Goal: Information Seeking & Learning: Learn about a topic

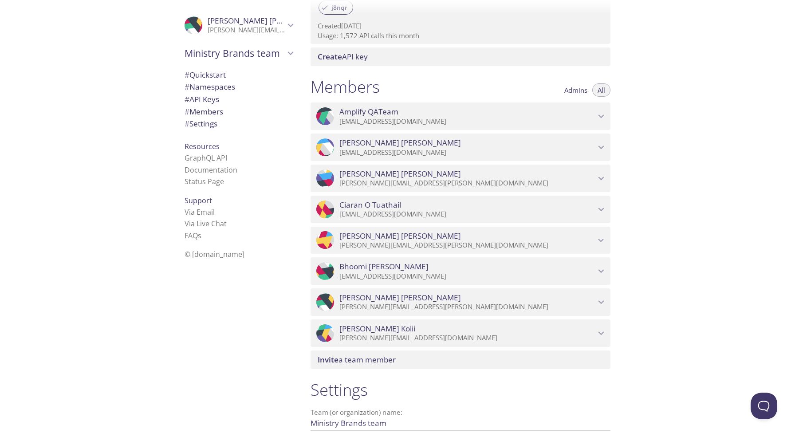
scroll to position [400, 0]
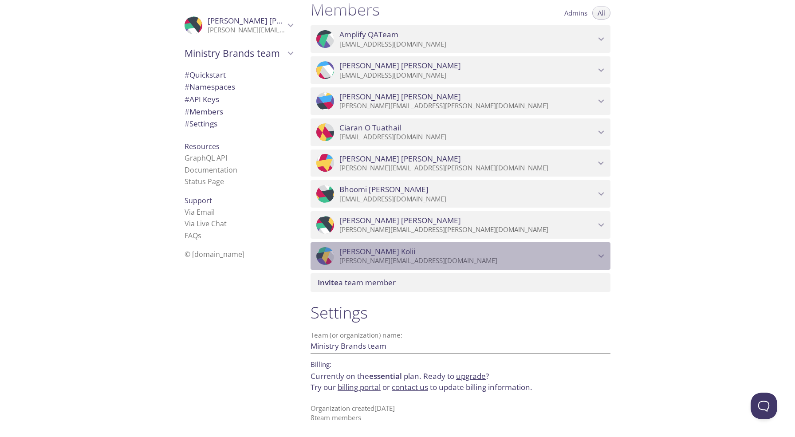
click at [595, 256] on span "[PERSON_NAME]" at bounding box center [468, 252] width 256 height 10
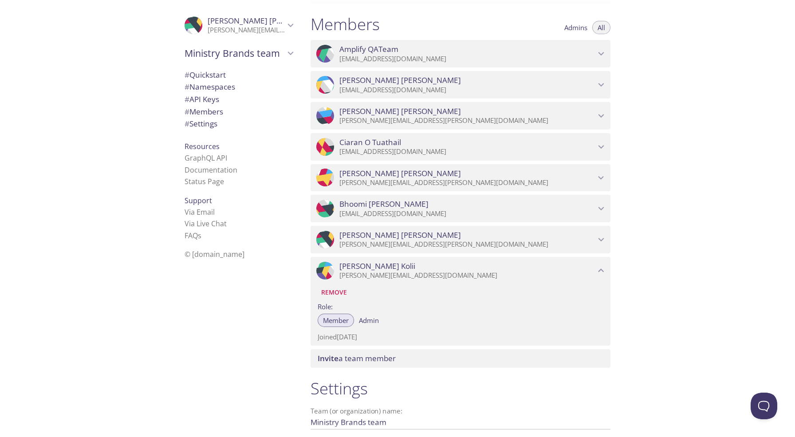
scroll to position [384, 0]
click at [64, 239] on div ".cls-1 { fill: #6d5ca8; } .cls-2 { fill: #3fc191; } .cls-3 { fill: #3b4752; } .…" at bounding box center [152, 218] width 304 height 437
click at [626, 187] on div "Quickstart Send a test email to [EMAIL_ADDRESS][DOMAIN_NAME] and then click her…" at bounding box center [550, 218] width 492 height 437
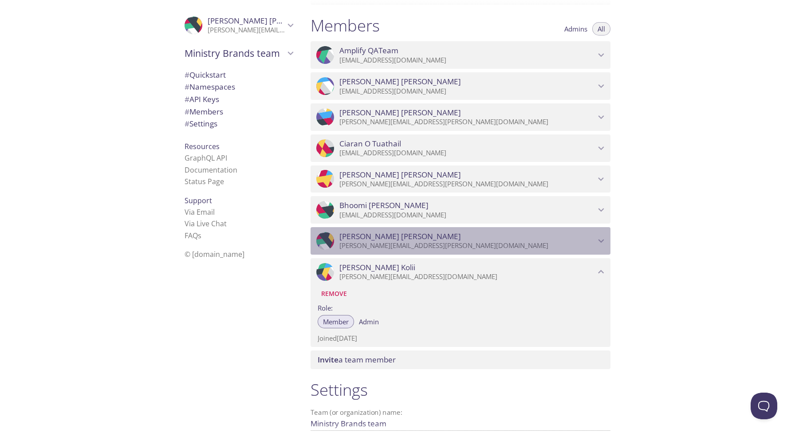
click at [587, 241] on p "[PERSON_NAME][EMAIL_ADDRESS][PERSON_NAME][DOMAIN_NAME]" at bounding box center [468, 245] width 256 height 9
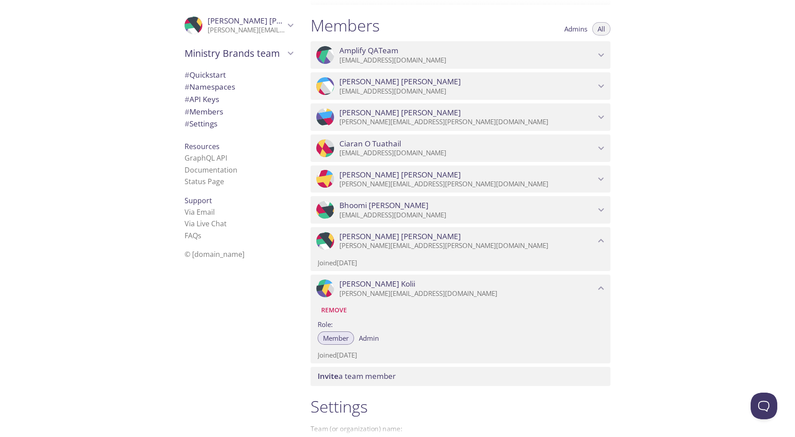
click at [601, 241] on icon "Syed ahmed" at bounding box center [602, 241] width 12 height 12
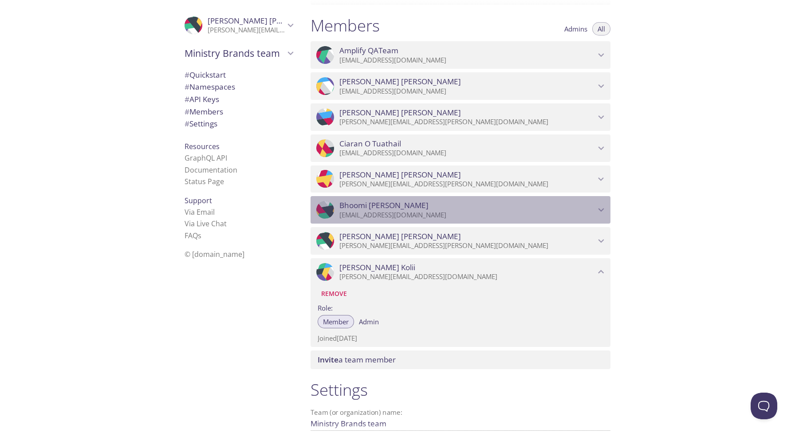
click at [603, 207] on icon "Bhoomi Dodiya" at bounding box center [602, 210] width 12 height 12
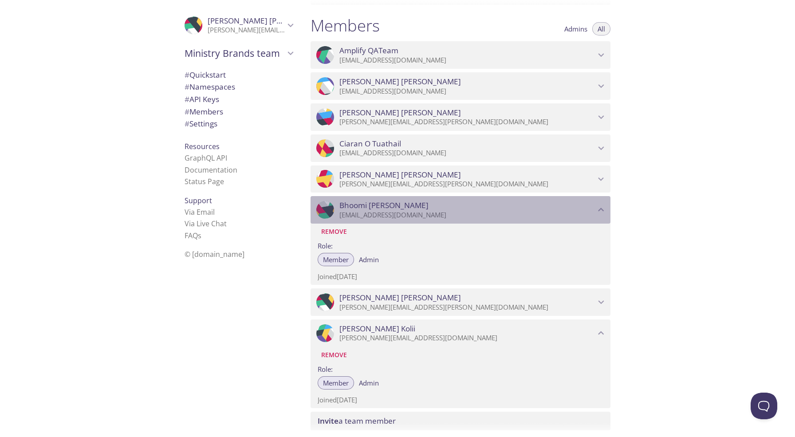
click at [603, 207] on icon "Bhoomi Dodiya" at bounding box center [602, 210] width 12 height 12
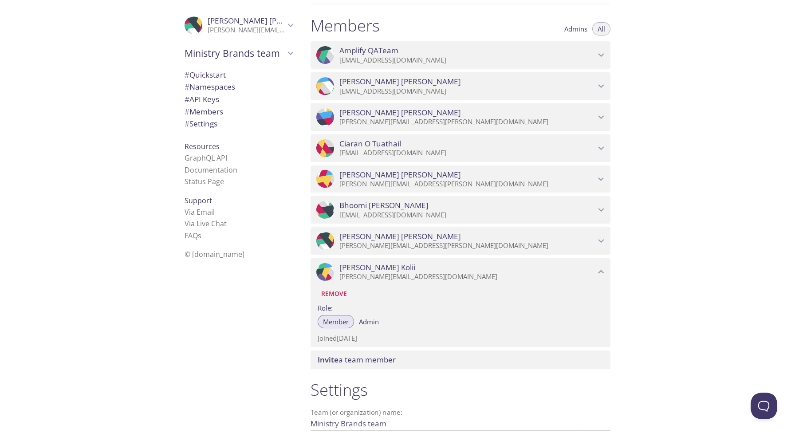
click at [596, 180] on icon "Akhil Gopalakrishnan" at bounding box center [602, 180] width 12 height 12
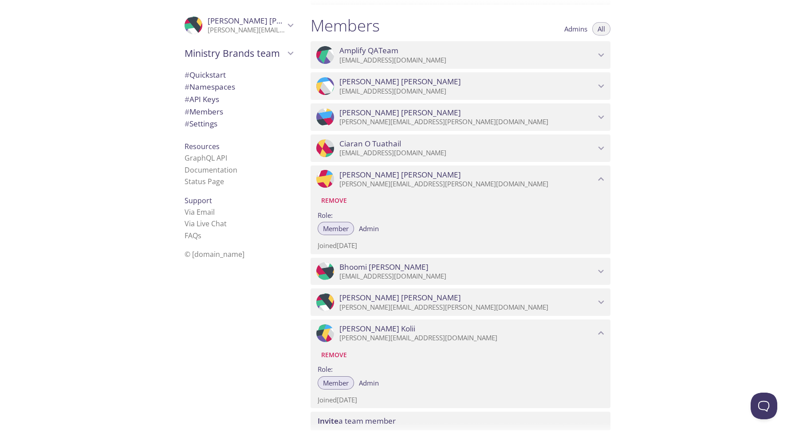
click at [596, 180] on icon "Akhil Gopalakrishnan" at bounding box center [602, 180] width 12 height 12
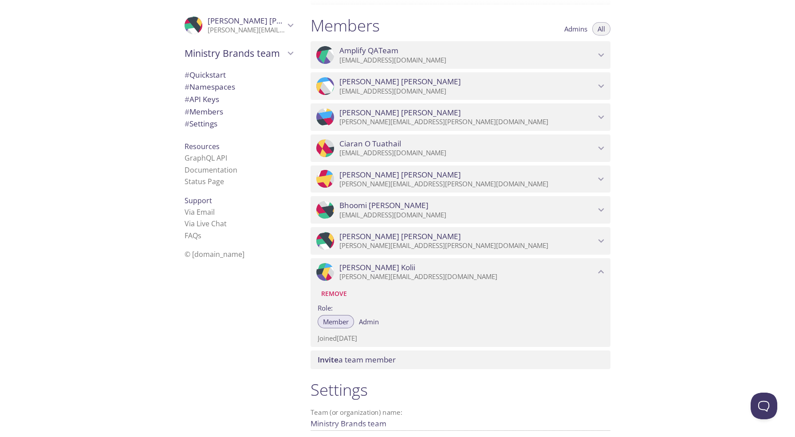
click at [595, 154] on p "[EMAIL_ADDRESS][DOMAIN_NAME]" at bounding box center [468, 153] width 256 height 9
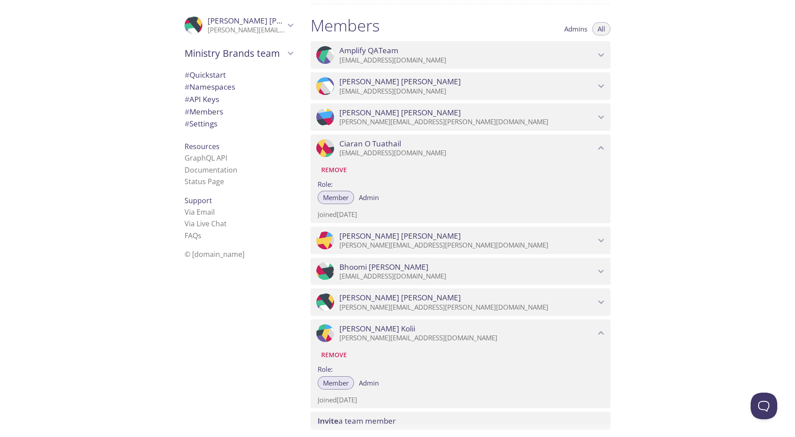
click at [595, 154] on p "[EMAIL_ADDRESS][DOMAIN_NAME]" at bounding box center [468, 153] width 256 height 9
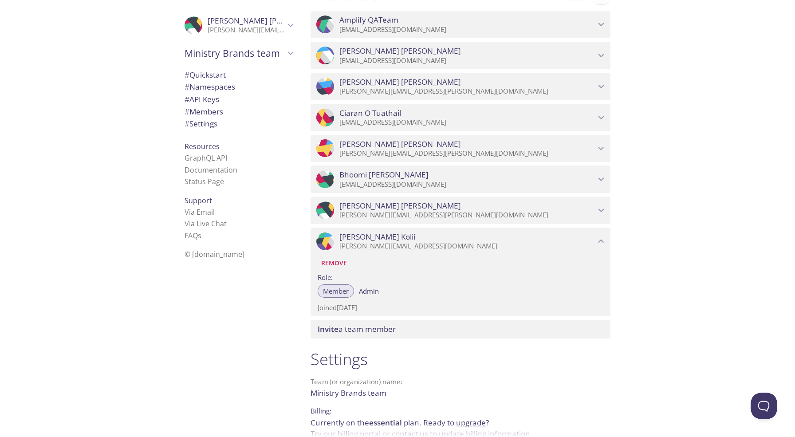
scroll to position [418, 0]
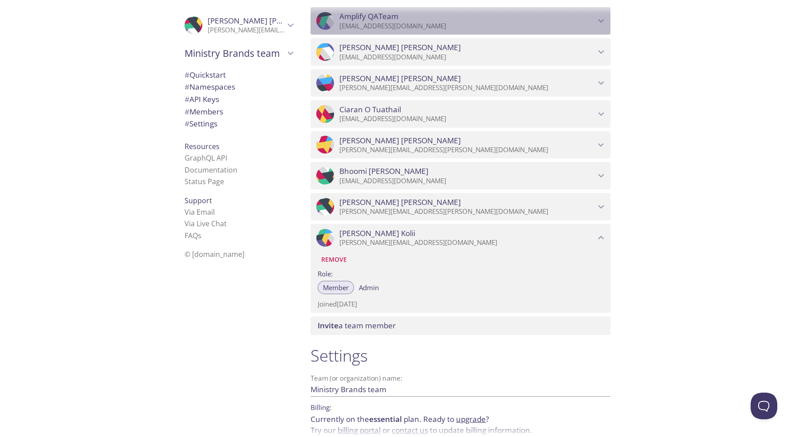
click at [593, 29] on p "[EMAIL_ADDRESS][DOMAIN_NAME]" at bounding box center [468, 26] width 256 height 9
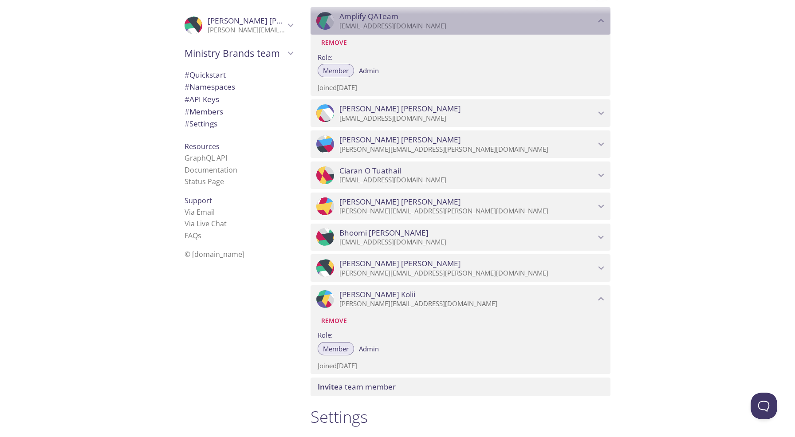
click at [593, 29] on p "[EMAIL_ADDRESS][DOMAIN_NAME]" at bounding box center [468, 26] width 256 height 9
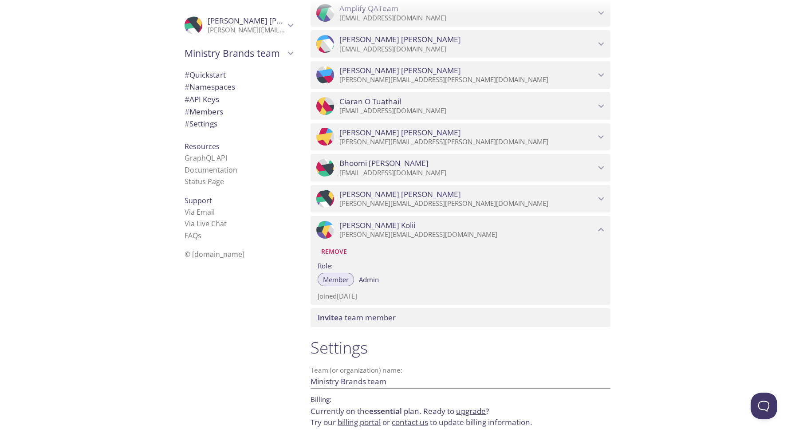
scroll to position [461, 0]
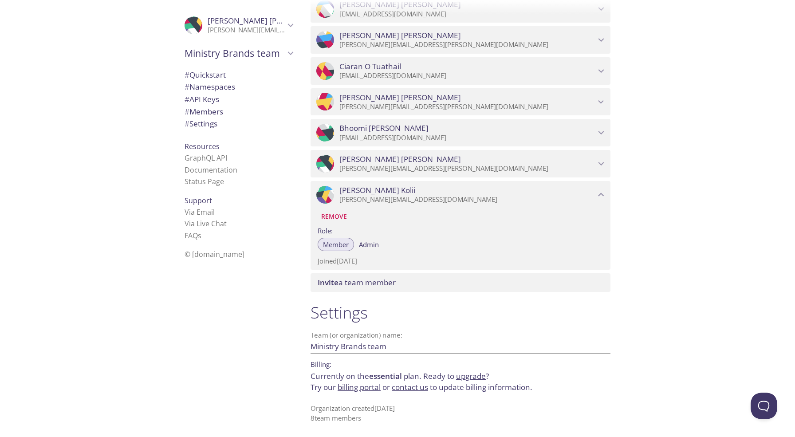
click at [708, 148] on div "Quickstart Send a test email to [EMAIL_ADDRESS][DOMAIN_NAME] and then click her…" at bounding box center [550, 218] width 492 height 437
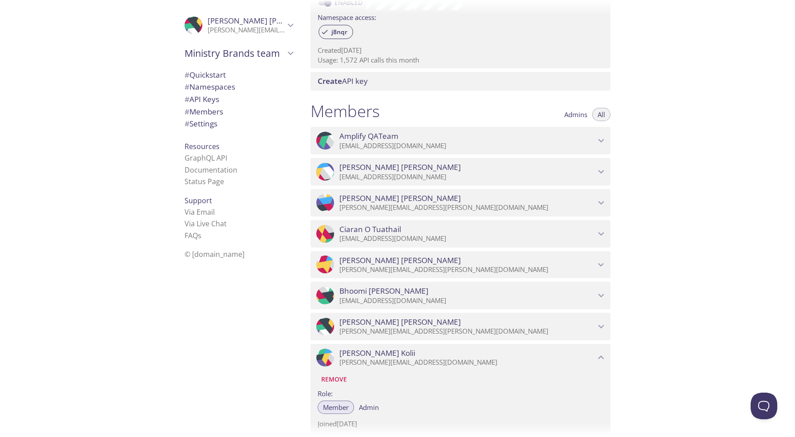
scroll to position [240, 0]
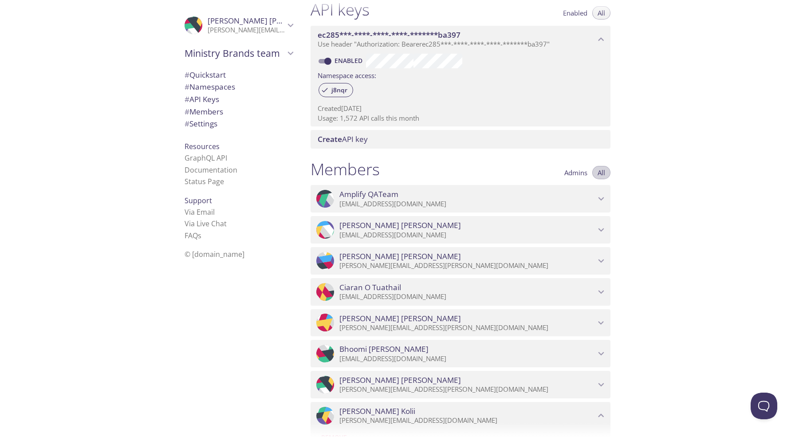
click at [604, 173] on span "All" at bounding box center [602, 173] width 8 height 0
click at [578, 173] on span "Admins" at bounding box center [576, 173] width 23 height 0
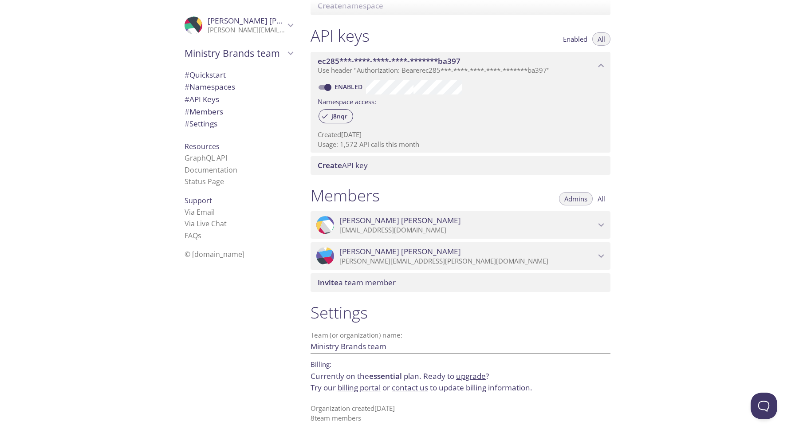
scroll to position [214, 0]
click at [597, 197] on button "All" at bounding box center [601, 198] width 18 height 13
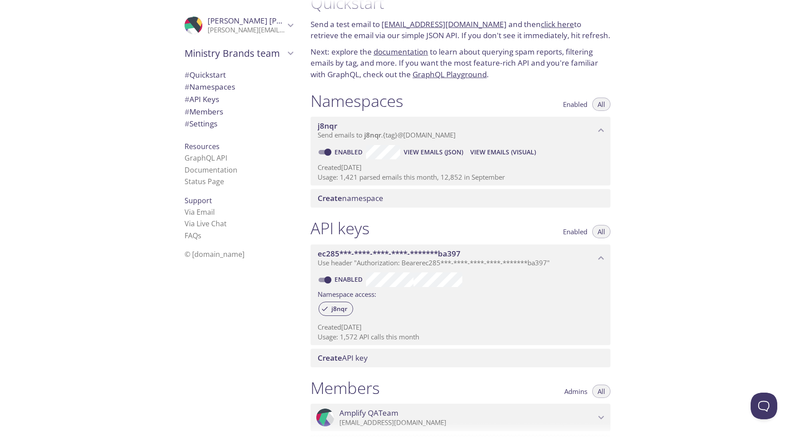
scroll to position [0, 0]
